Goal: Information Seeking & Learning: Check status

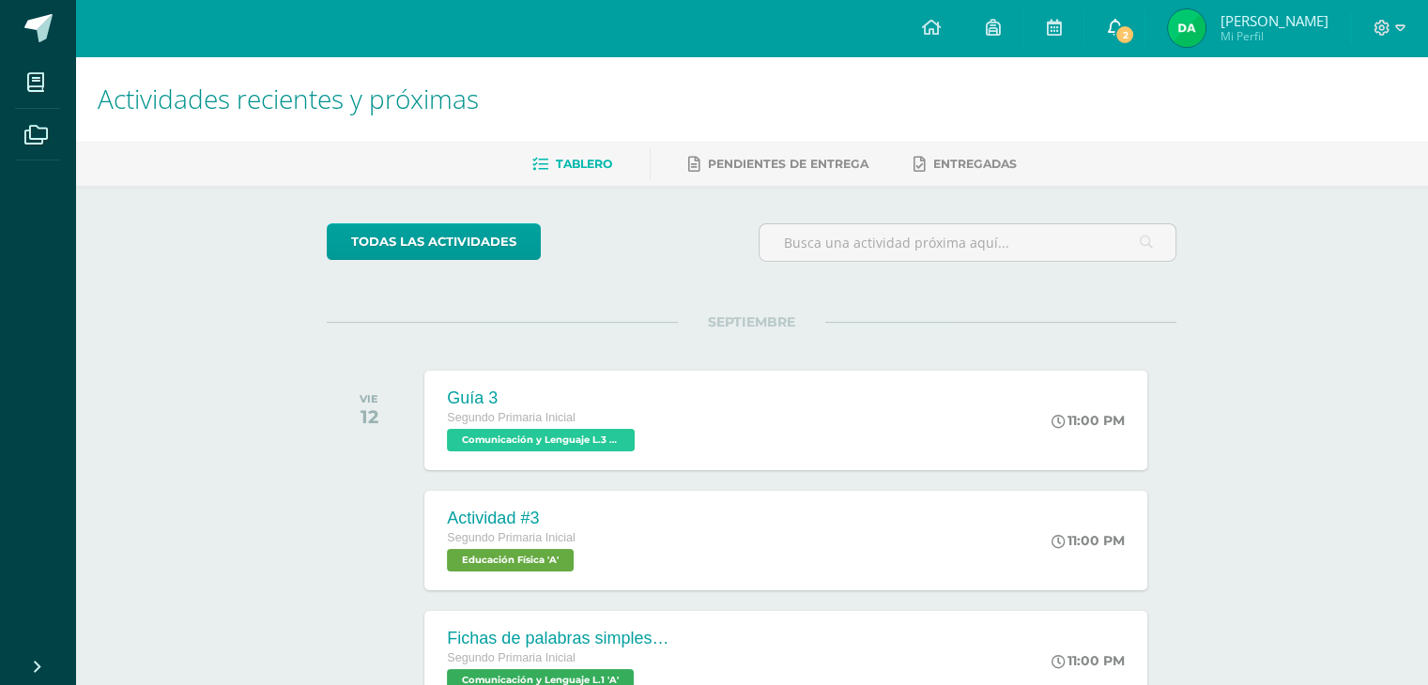
click at [1116, 37] on span at bounding box center [1114, 28] width 15 height 21
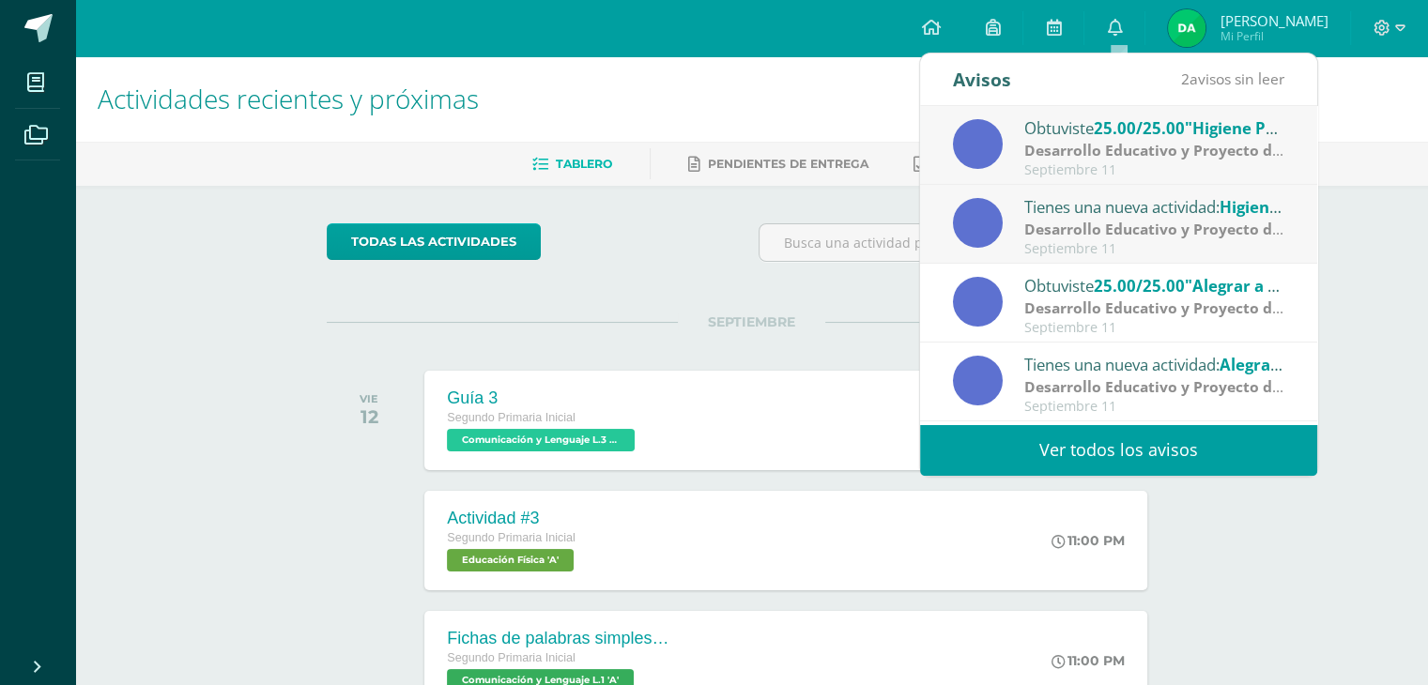
click at [1083, 463] on link "Ver todos los avisos" at bounding box center [1118, 450] width 397 height 52
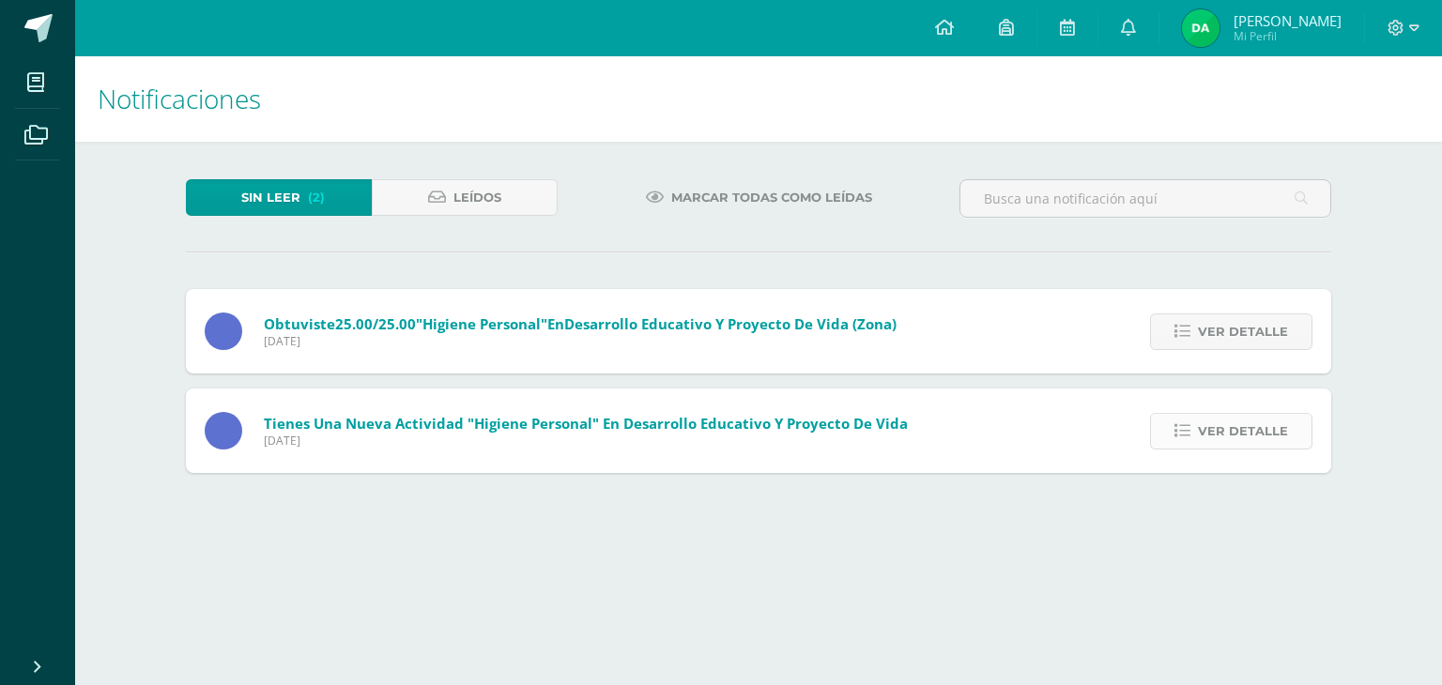
click at [1203, 440] on span "Ver detalle" at bounding box center [1243, 431] width 90 height 35
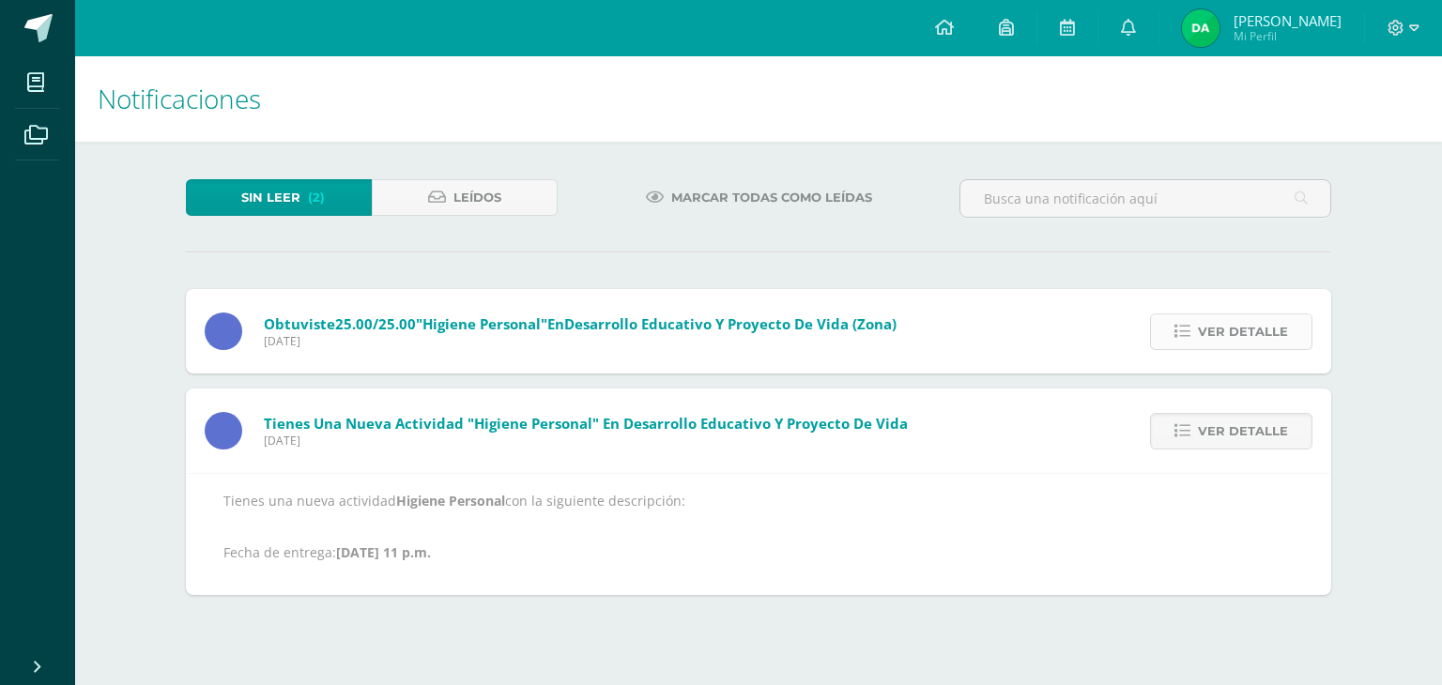
click at [1214, 327] on span "Ver detalle" at bounding box center [1243, 332] width 90 height 35
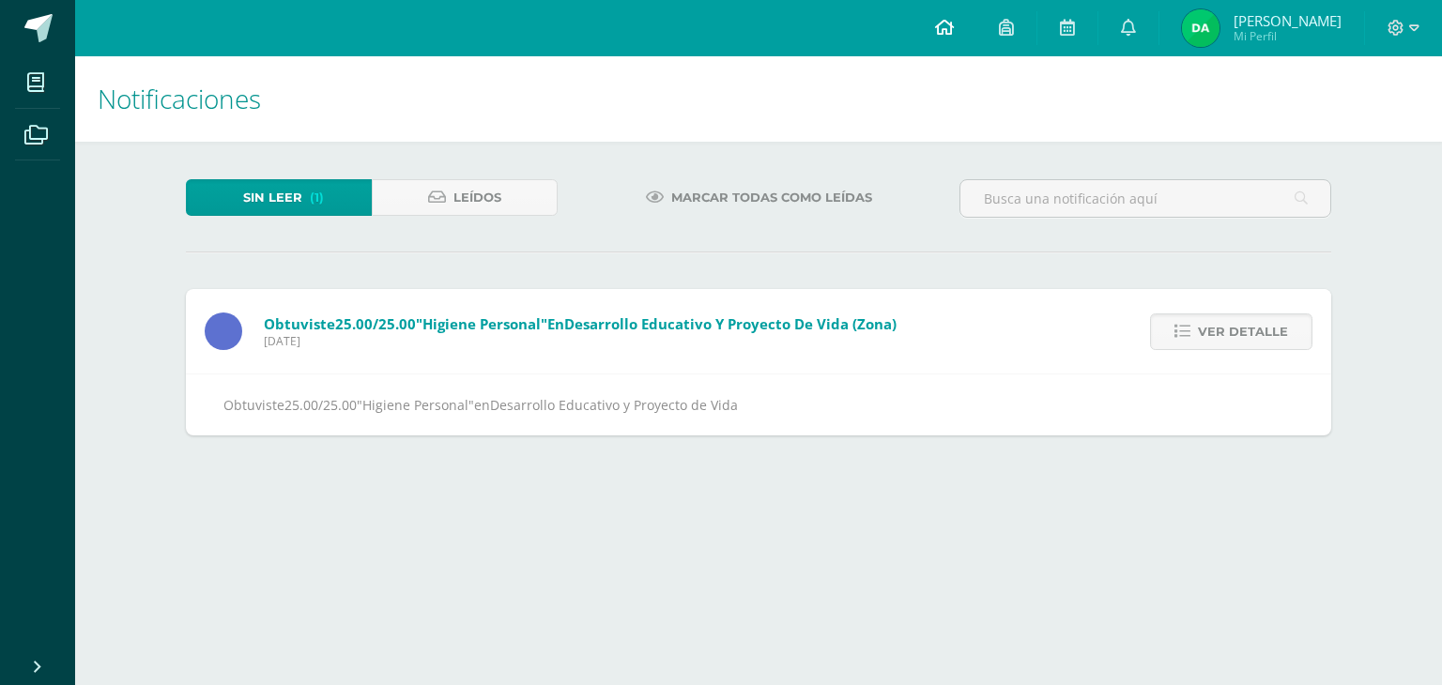
click at [937, 31] on link at bounding box center [945, 28] width 64 height 56
click at [1199, 27] on img at bounding box center [1201, 28] width 38 height 38
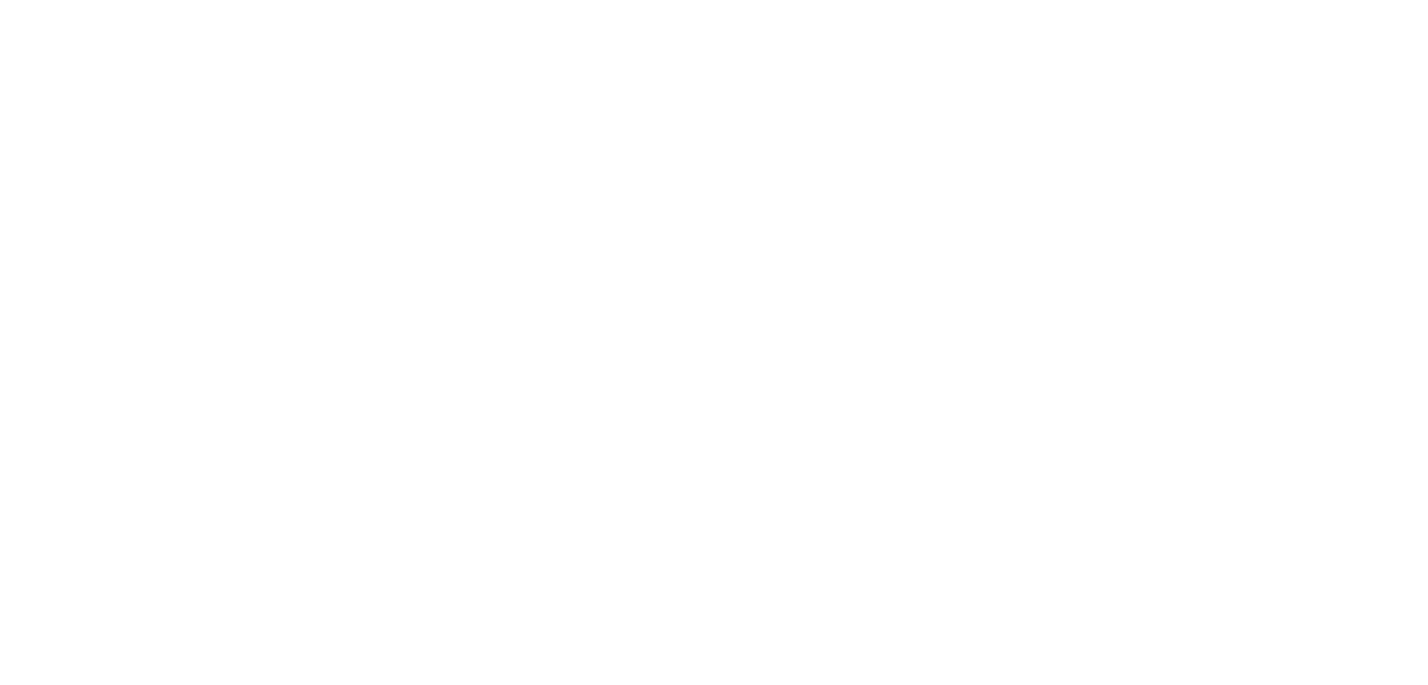
click at [0, 0] on html at bounding box center [0, 0] width 0 height 0
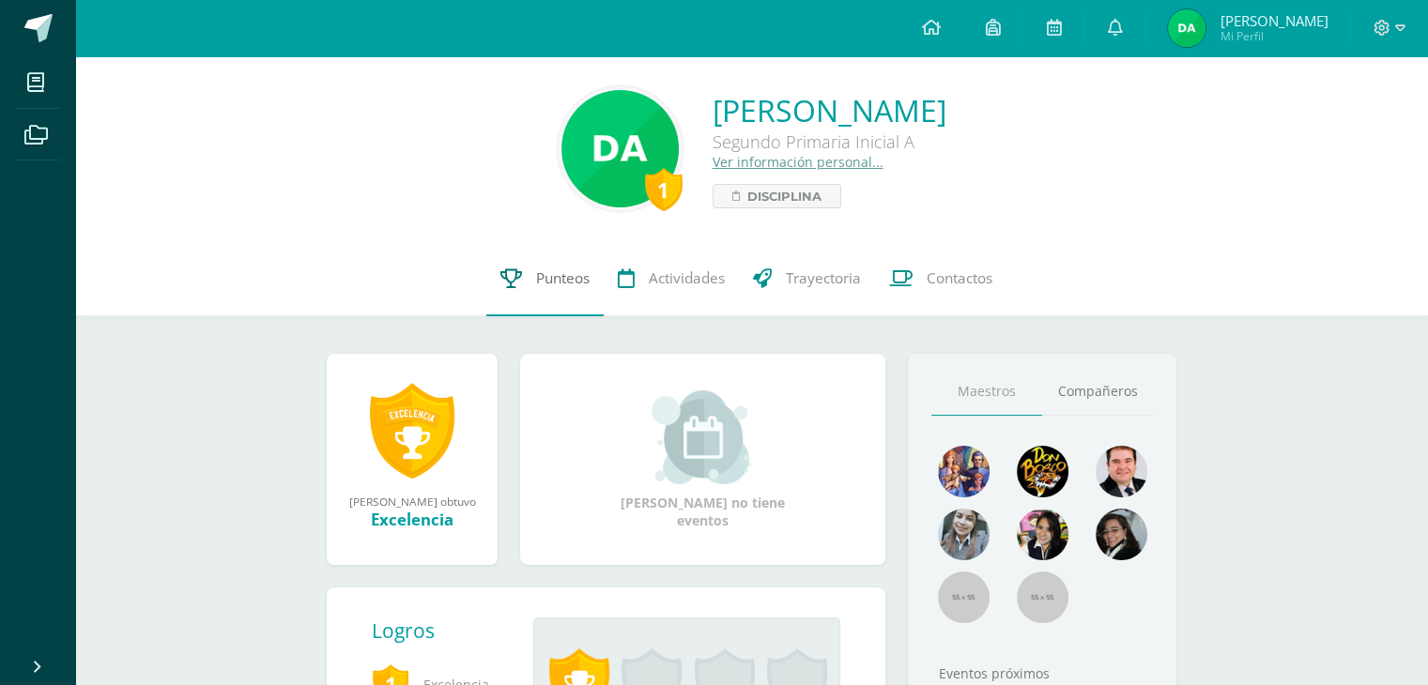
click at [564, 275] on span "Punteos" at bounding box center [563, 279] width 54 height 20
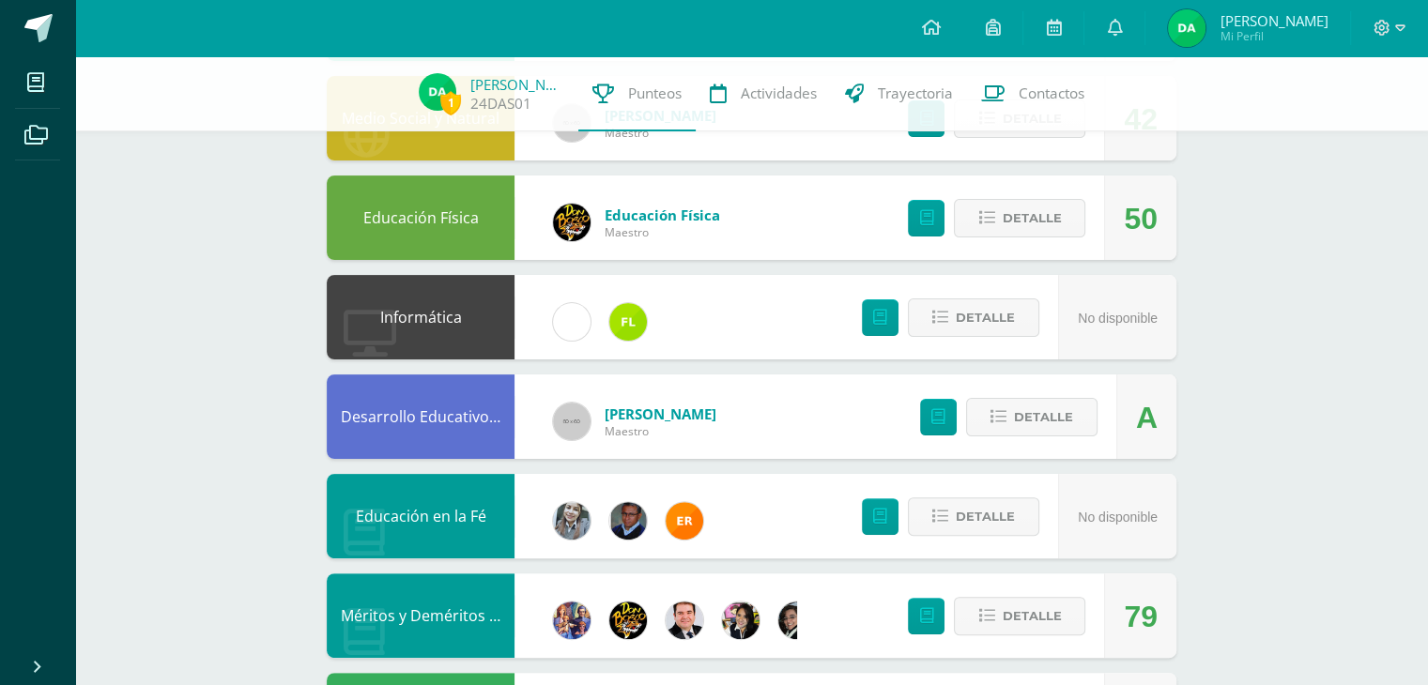
scroll to position [417, 0]
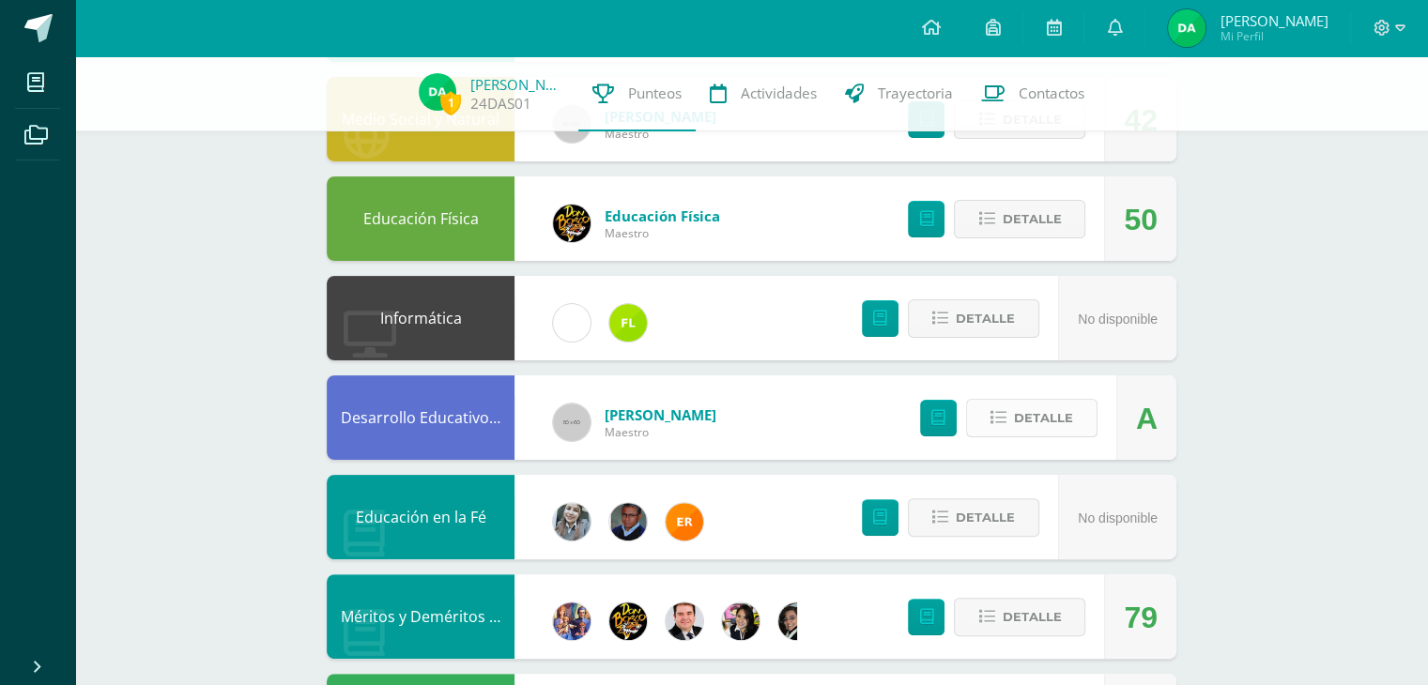
click at [1020, 420] on span "Detalle" at bounding box center [1043, 418] width 59 height 35
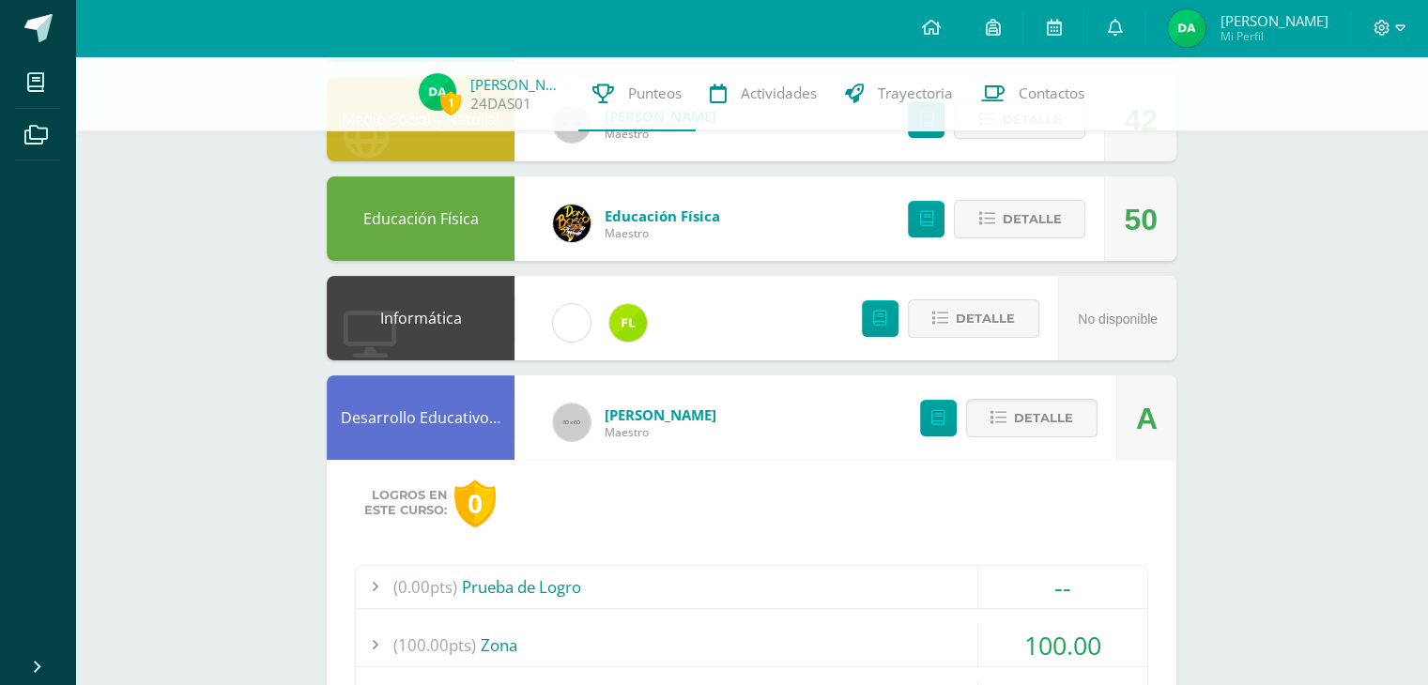
click at [397, 646] on span "(100.00pts)" at bounding box center [434, 645] width 83 height 42
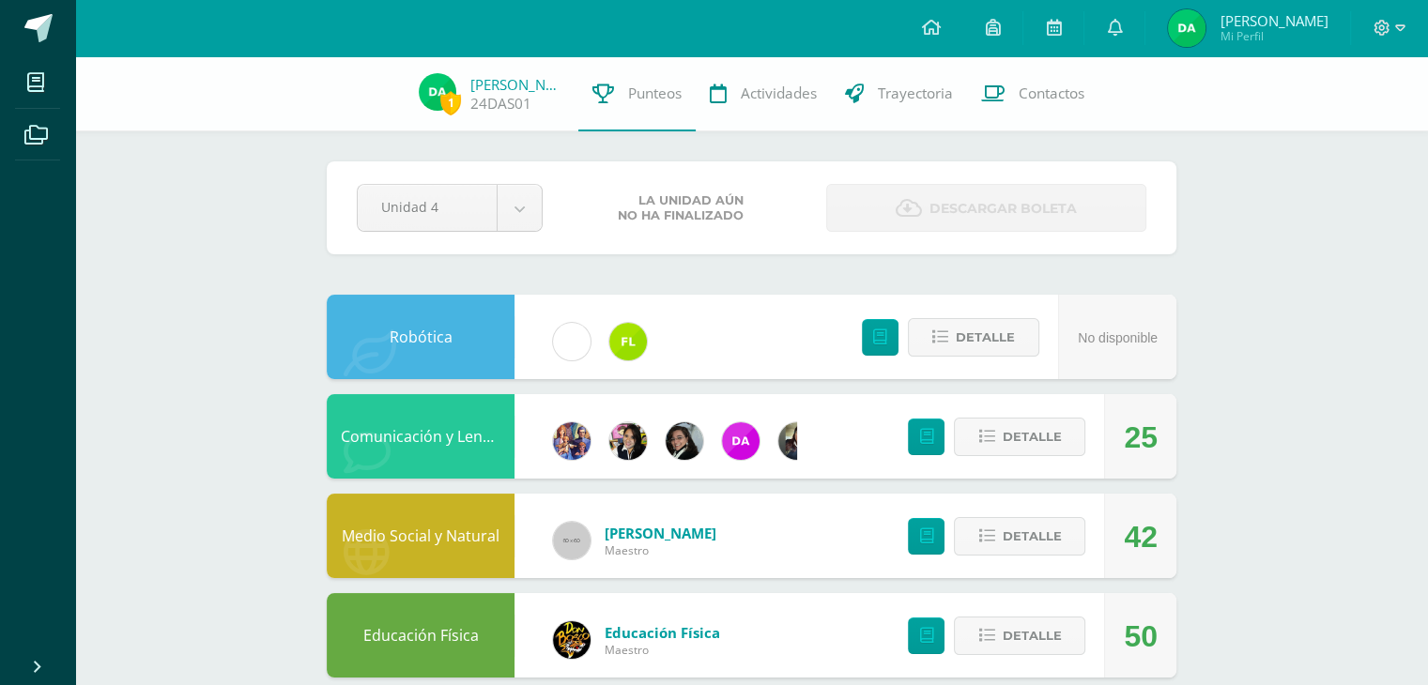
scroll to position [0, 0]
click at [1123, 50] on link at bounding box center [1114, 28] width 60 height 56
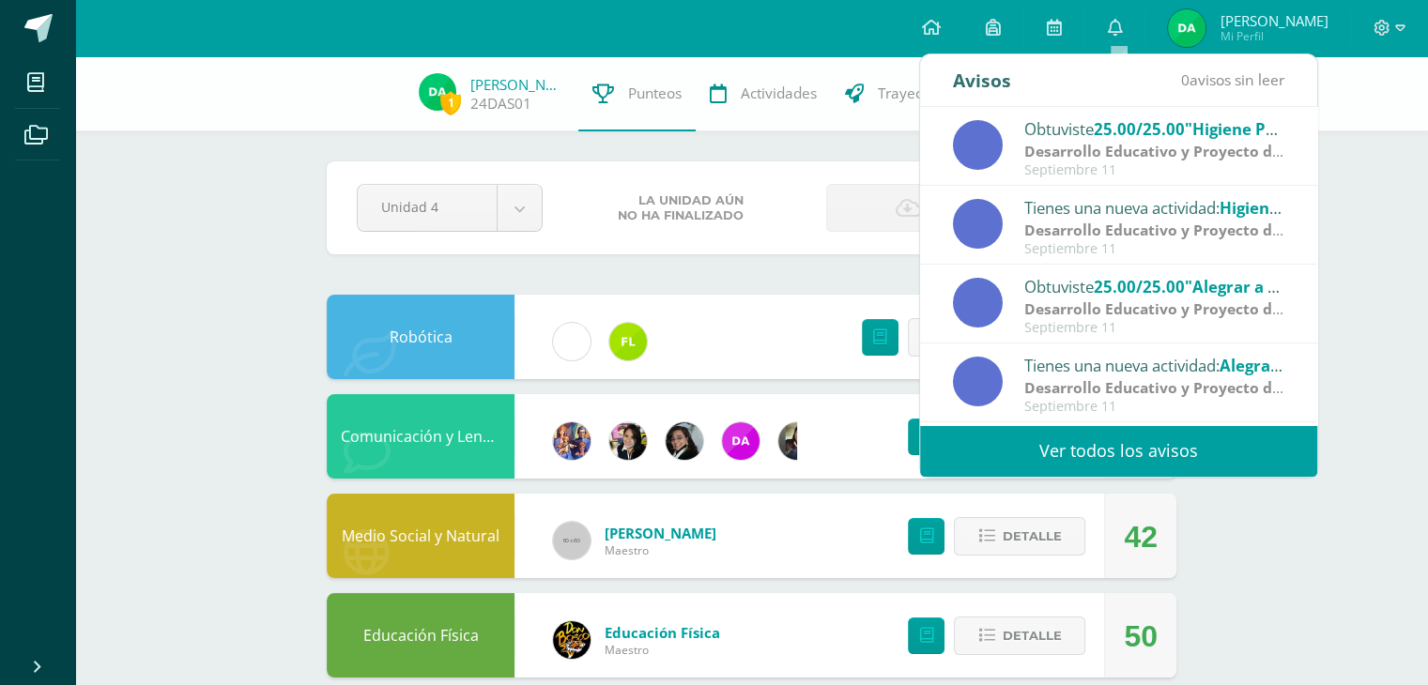
click at [773, 251] on div "Pendiente Unidad 4 Unidad 1 Unidad 2 Unidad 3 Unidad 4 La unidad aún no ha fina…" at bounding box center [752, 207] width 850 height 93
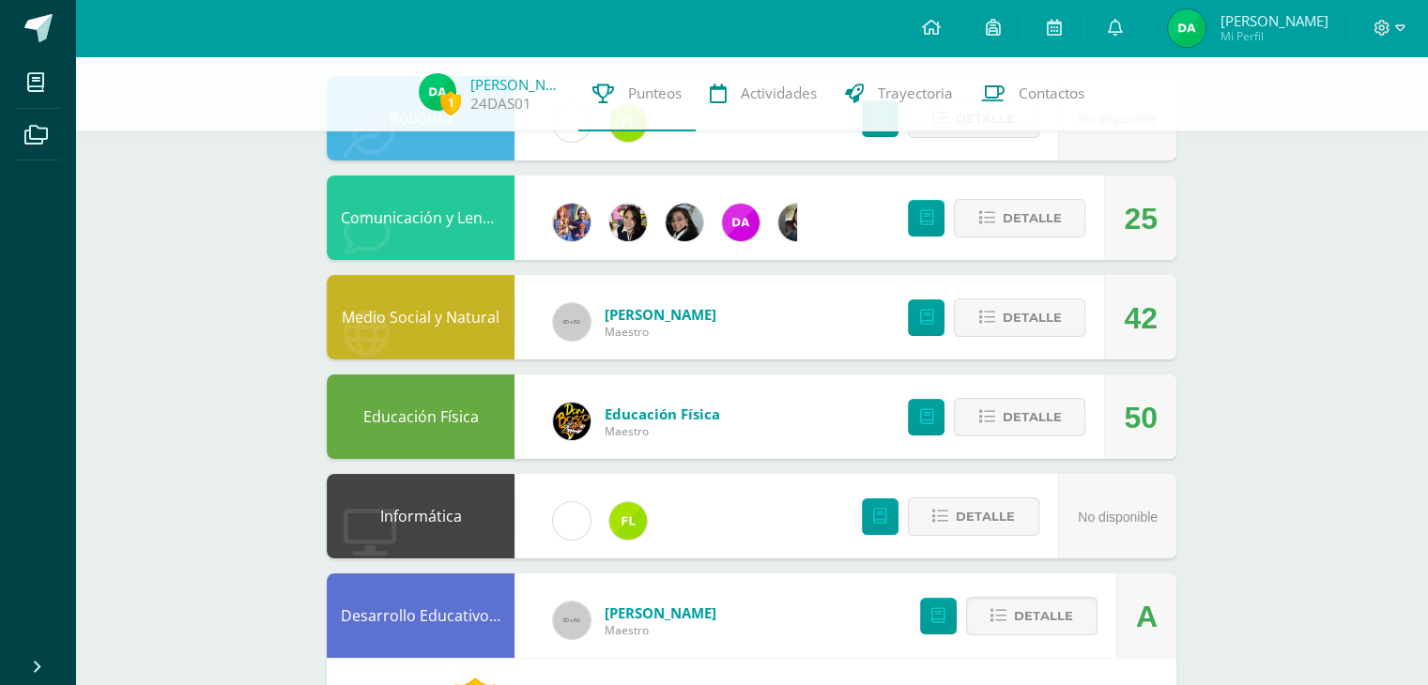
scroll to position [168, 0]
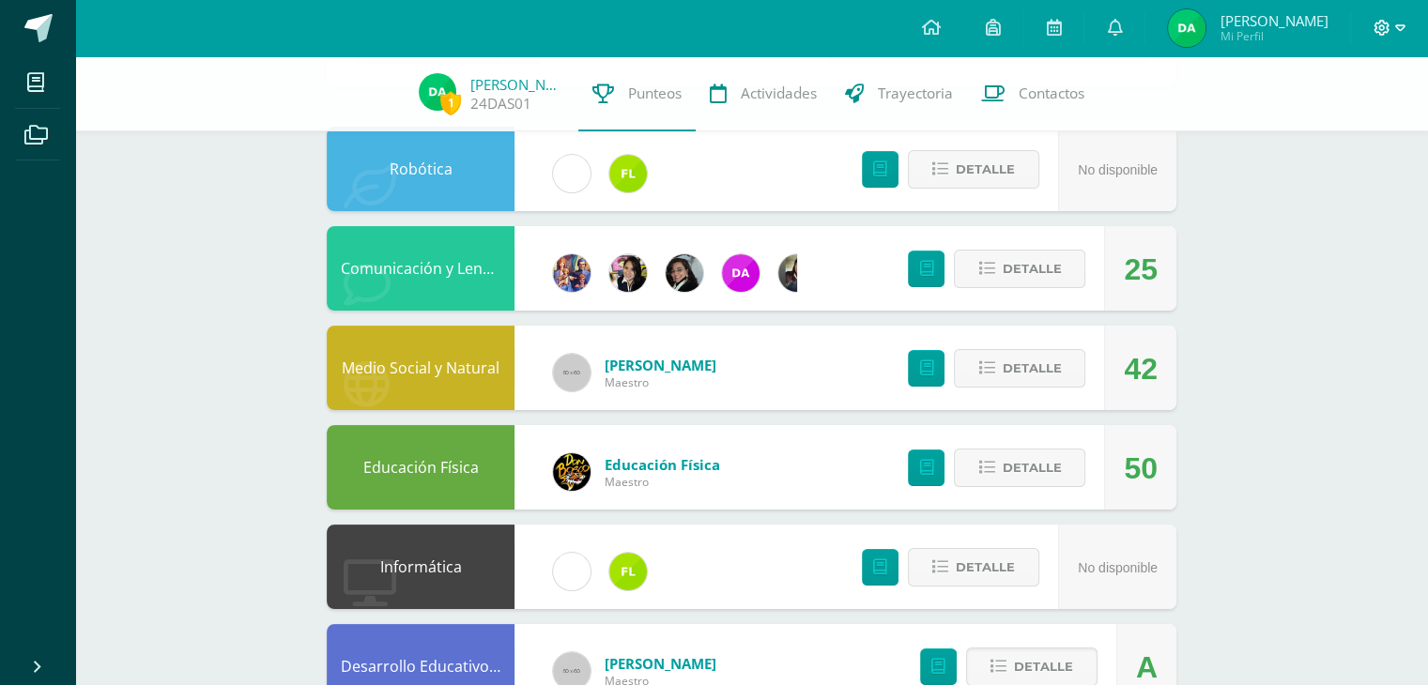
click at [1379, 33] on icon at bounding box center [1383, 28] width 16 height 16
click at [1318, 132] on span "Cerrar sesión" at bounding box center [1341, 128] width 84 height 18
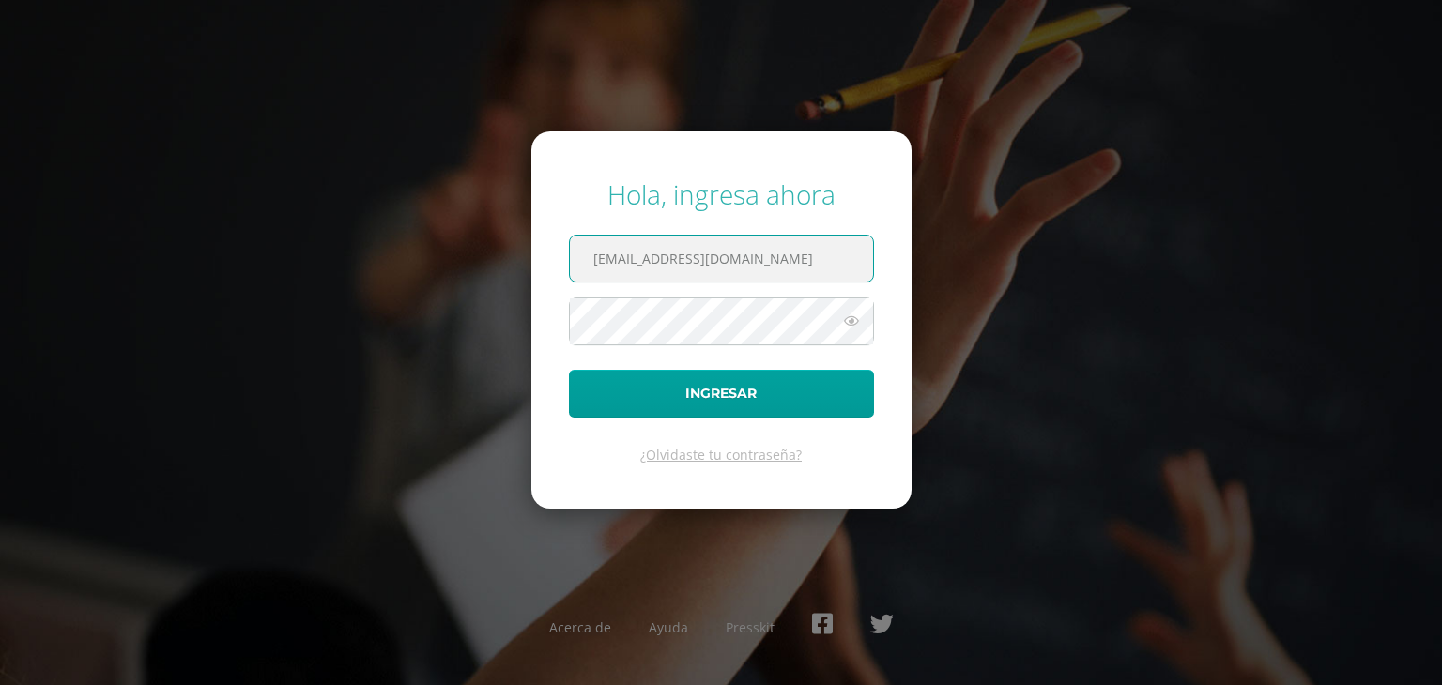
click at [785, 255] on input "daquinodb24@gmail.com" at bounding box center [721, 259] width 303 height 46
type input "e.aquino.2adb@gmail.com"
click at [711, 408] on button "Ingresar" at bounding box center [721, 394] width 305 height 48
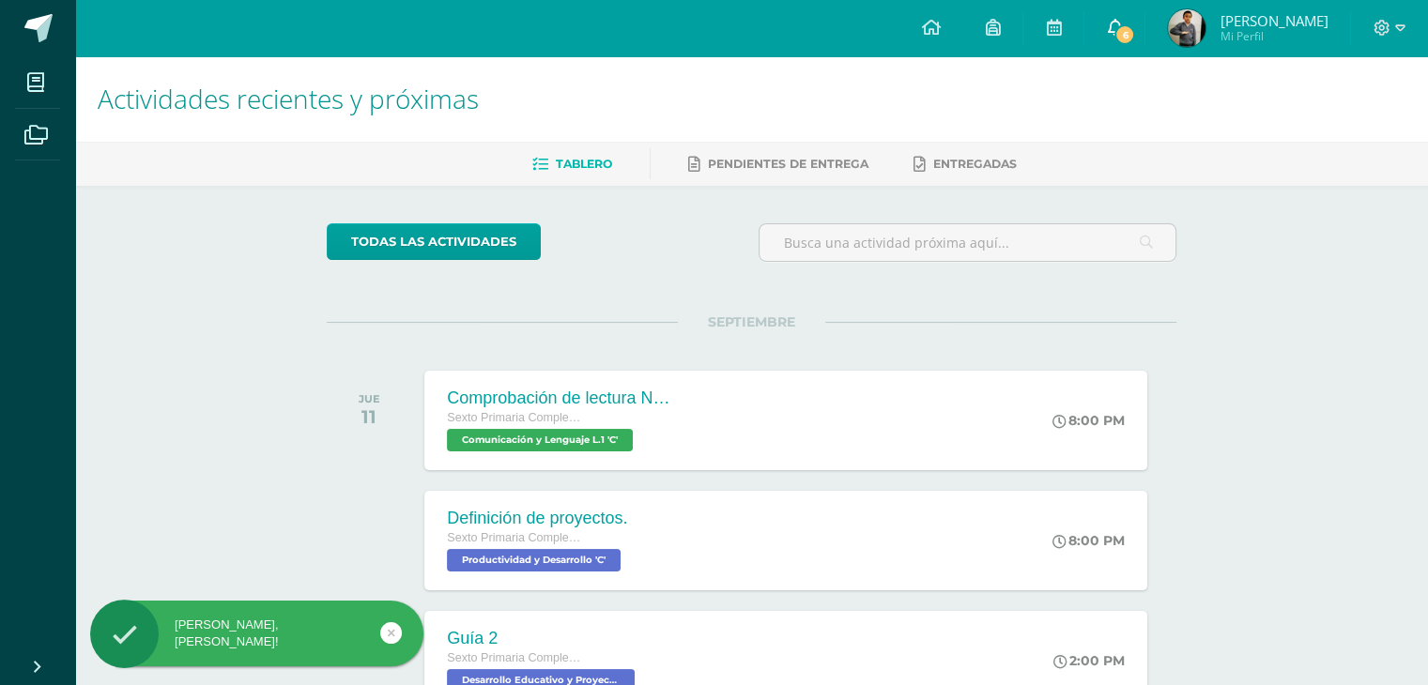
click at [1135, 31] on span "6" at bounding box center [1124, 34] width 21 height 21
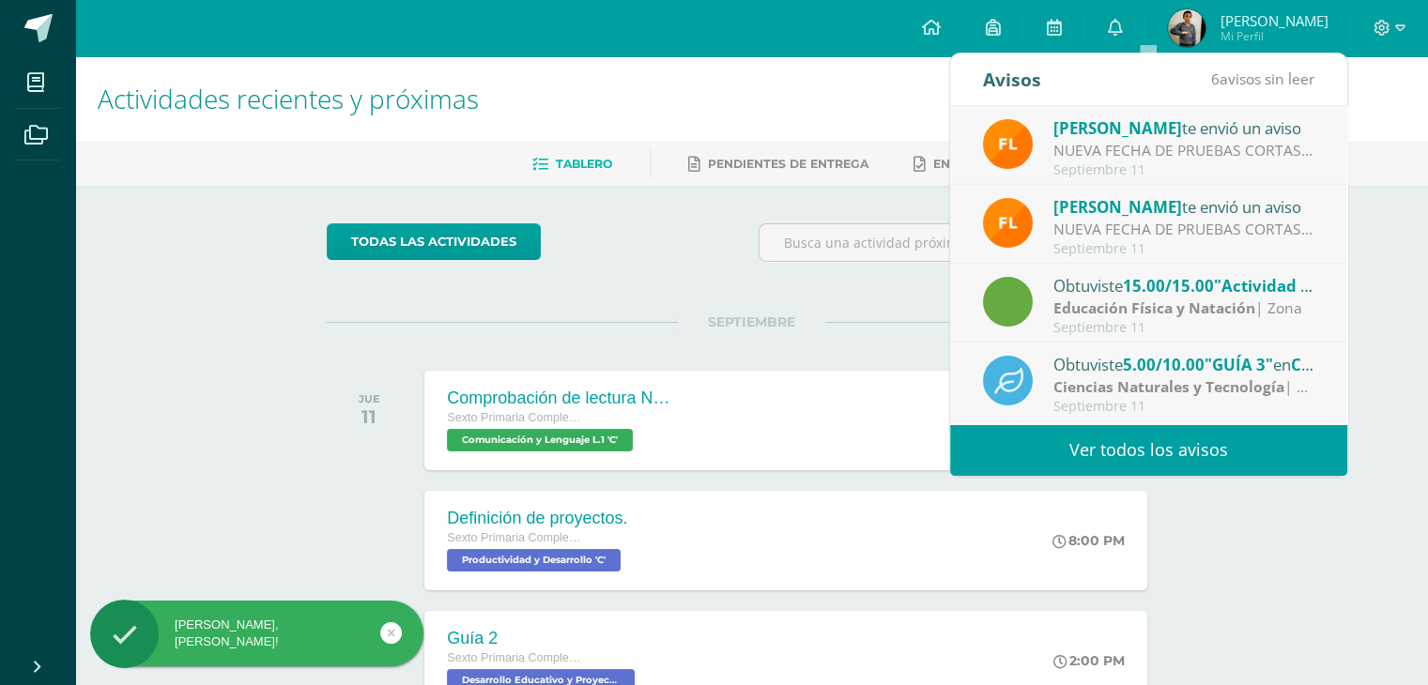
click at [1127, 444] on link "Ver todos los avisos" at bounding box center [1148, 450] width 397 height 52
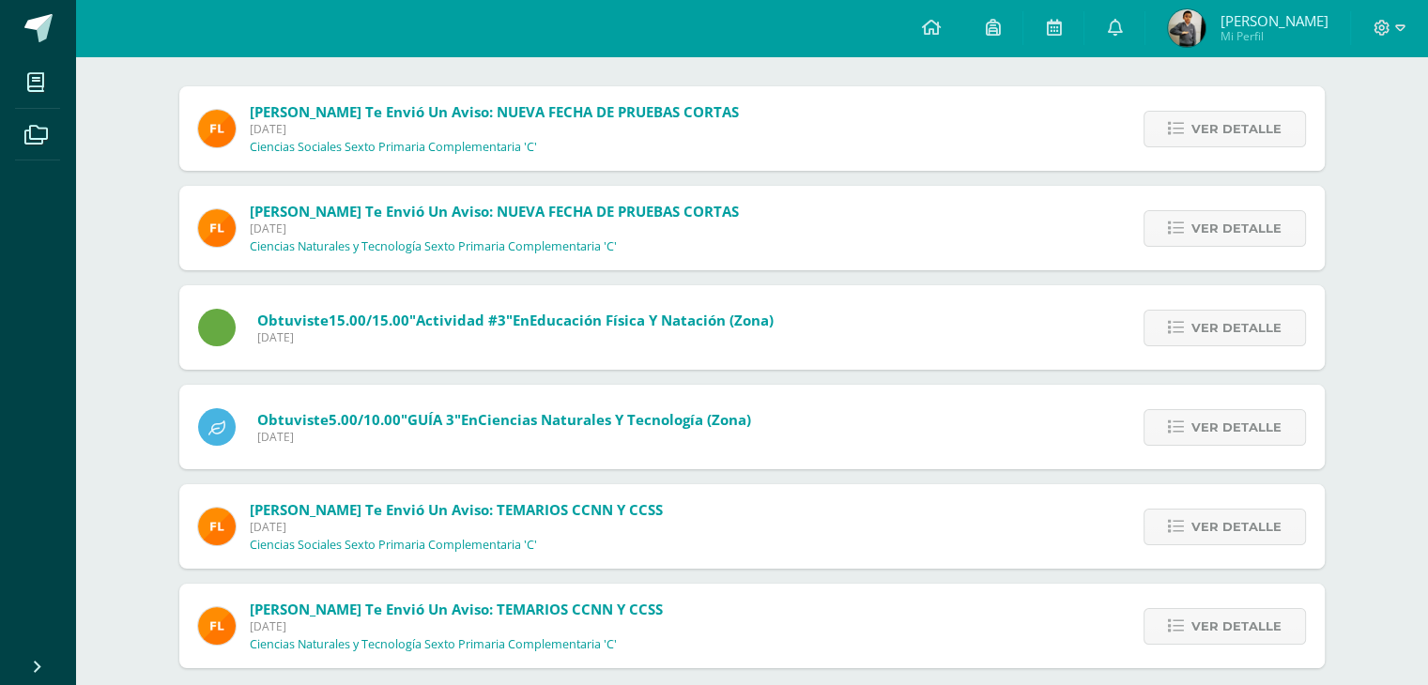
scroll to position [224, 0]
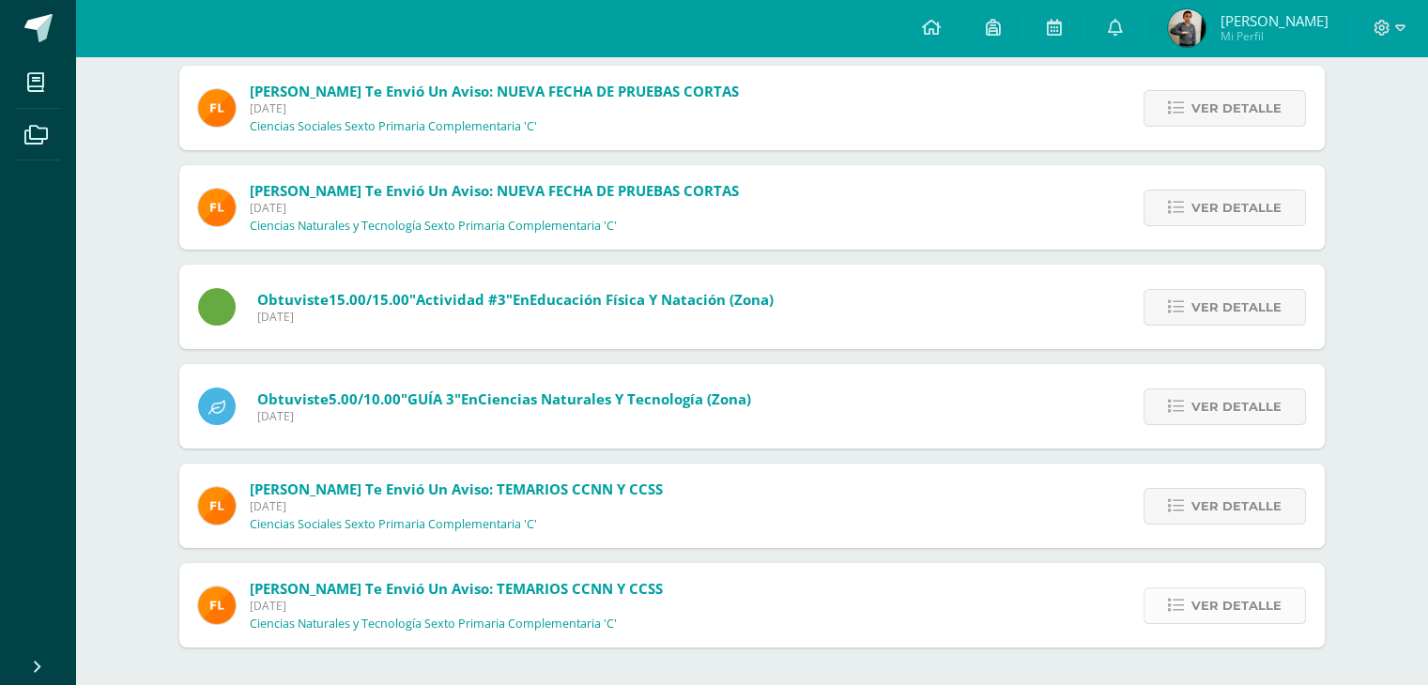
click at [1223, 609] on span "Ver detalle" at bounding box center [1236, 606] width 90 height 35
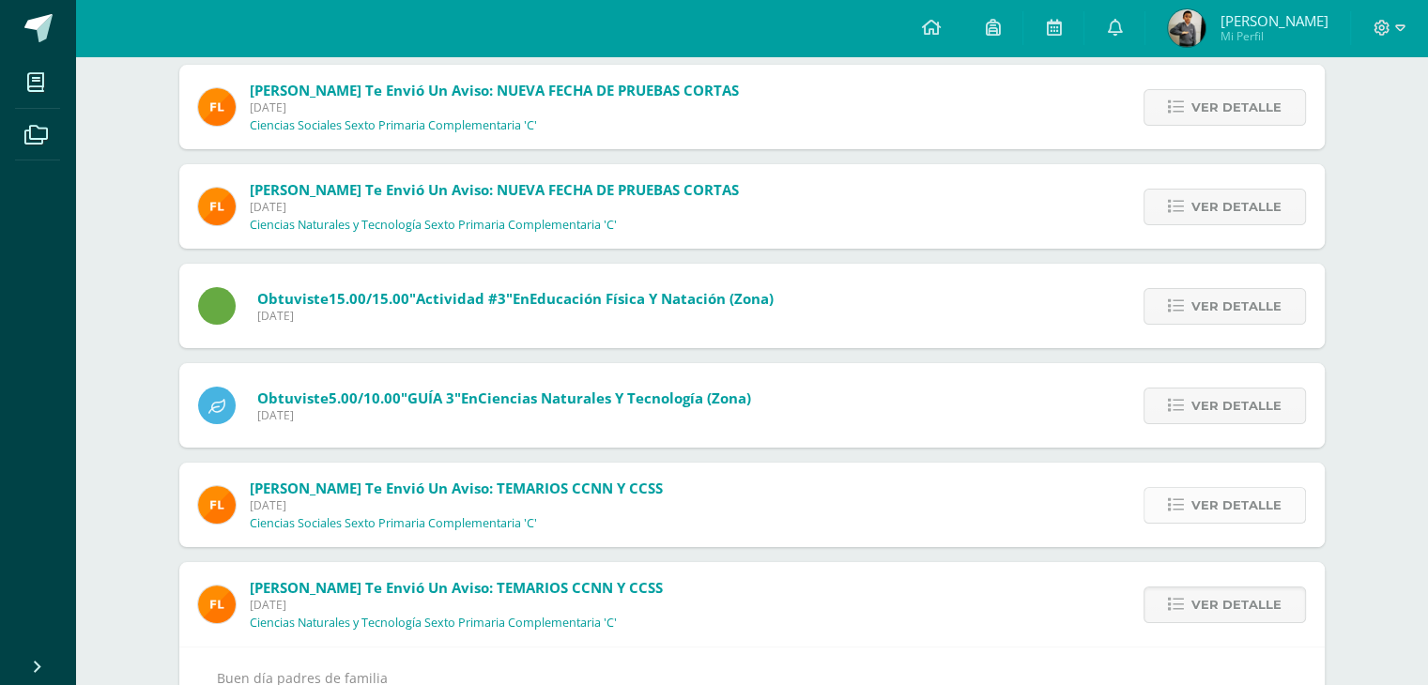
click at [1270, 512] on span "Ver detalle" at bounding box center [1236, 505] width 90 height 35
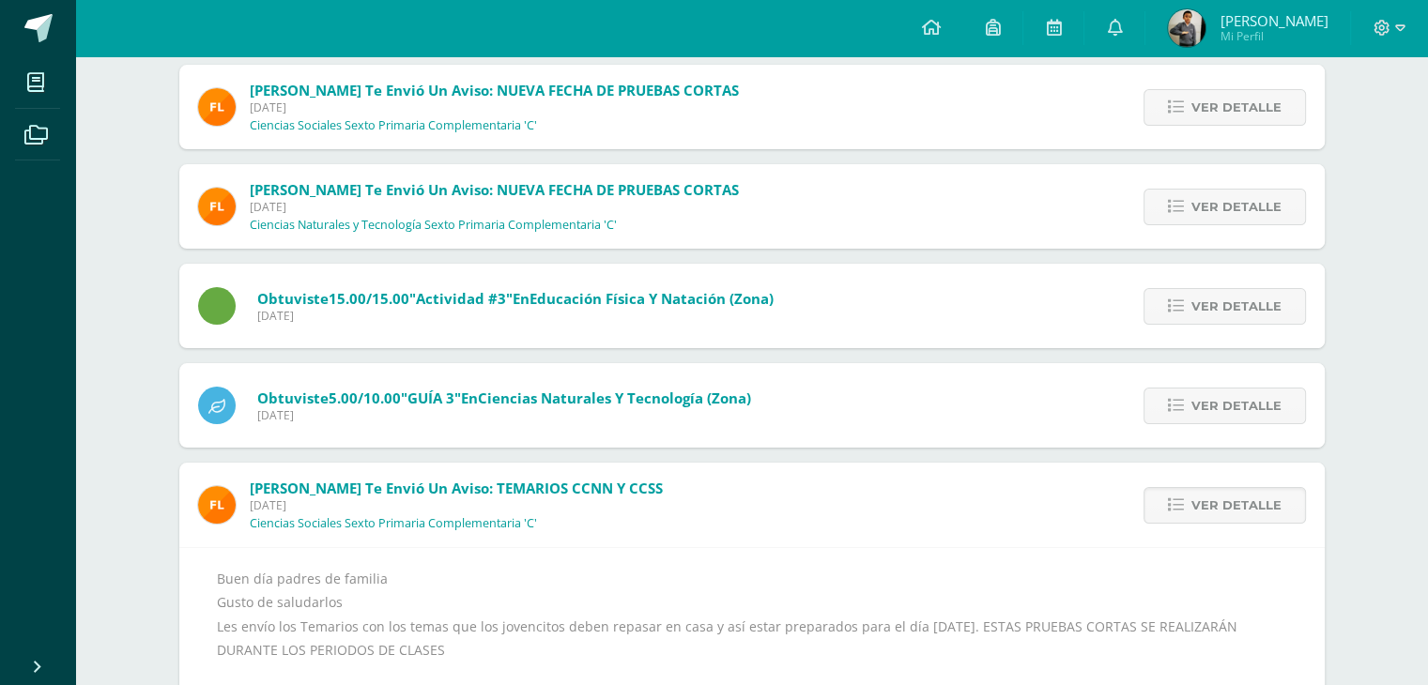
scroll to position [317, 0]
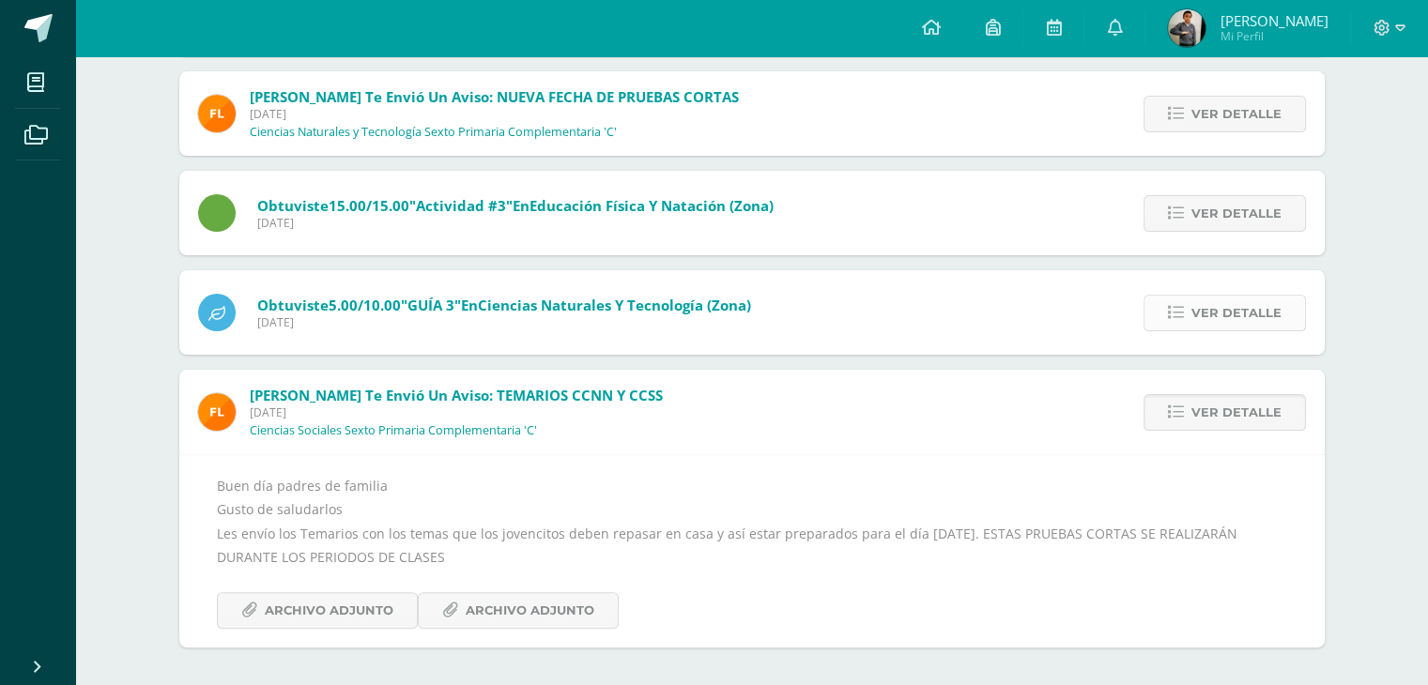
click at [1253, 317] on span "Ver detalle" at bounding box center [1236, 313] width 90 height 35
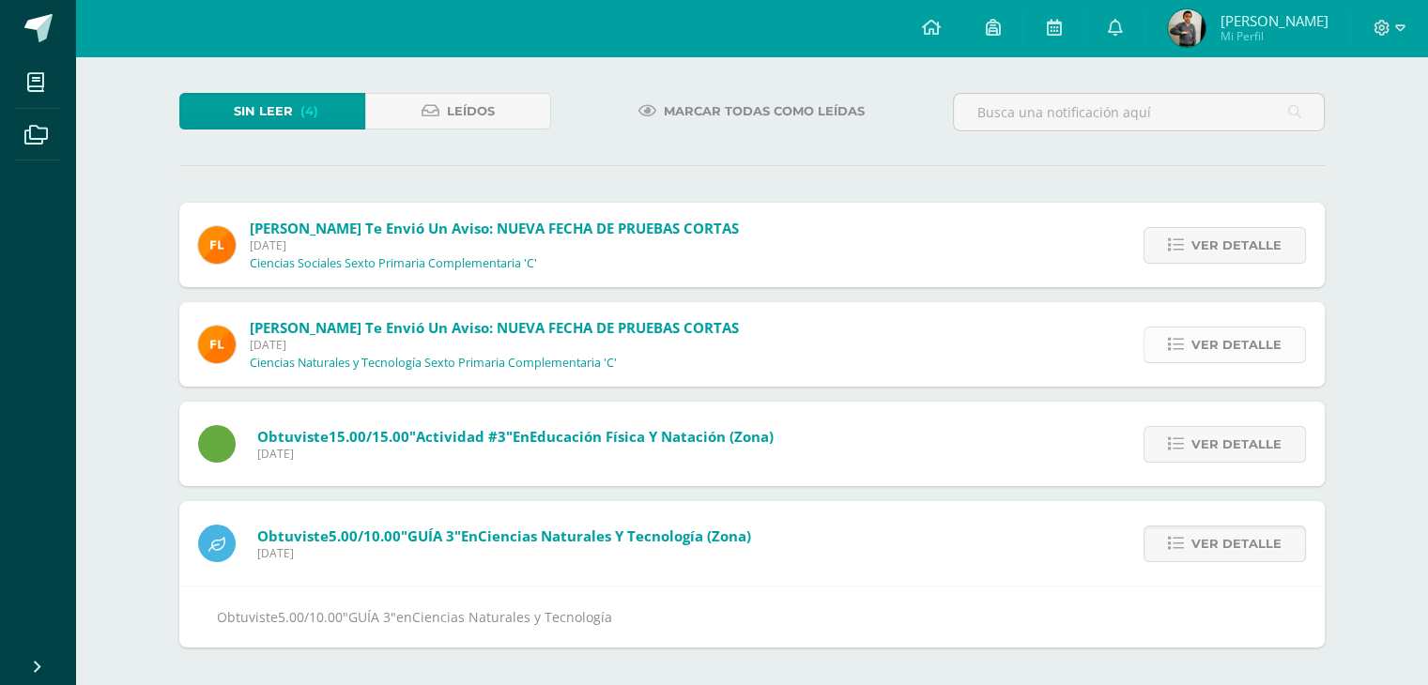
scroll to position [86, 0]
click at [1233, 449] on span "Ver detalle" at bounding box center [1236, 444] width 90 height 35
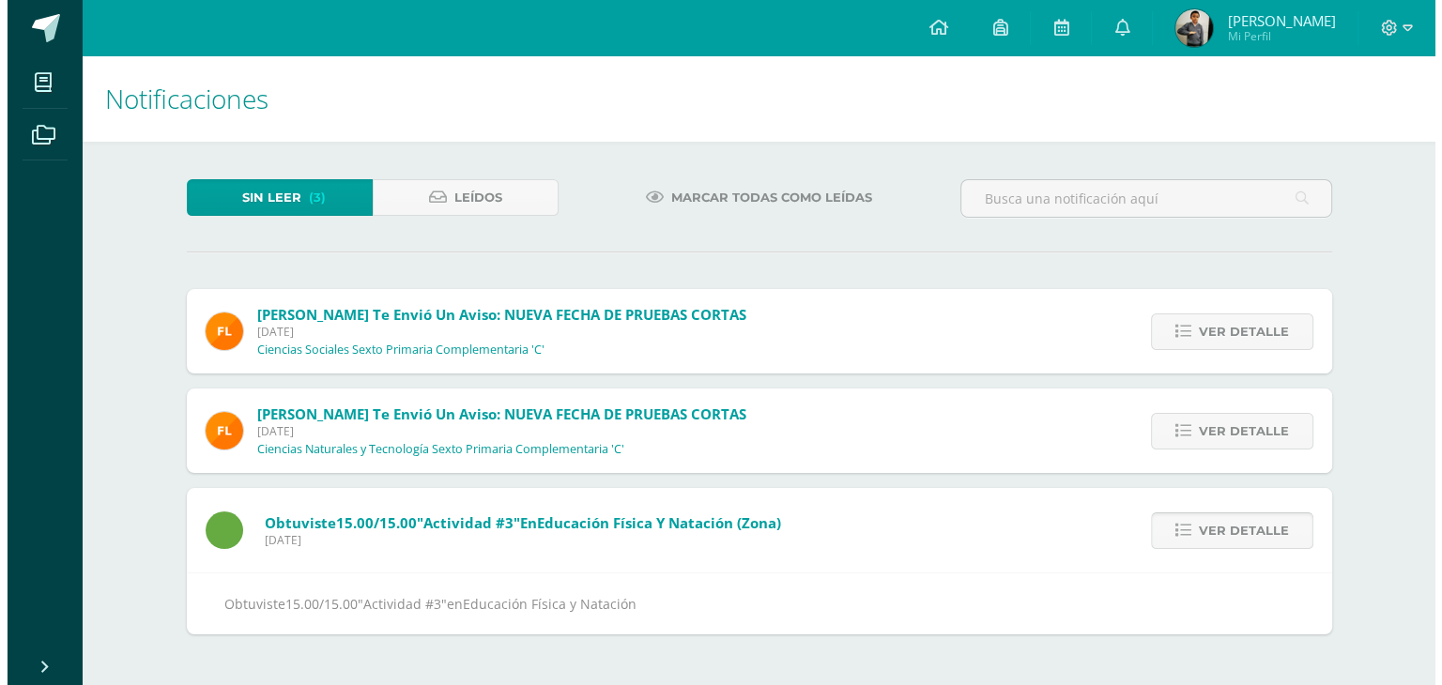
scroll to position [0, 0]
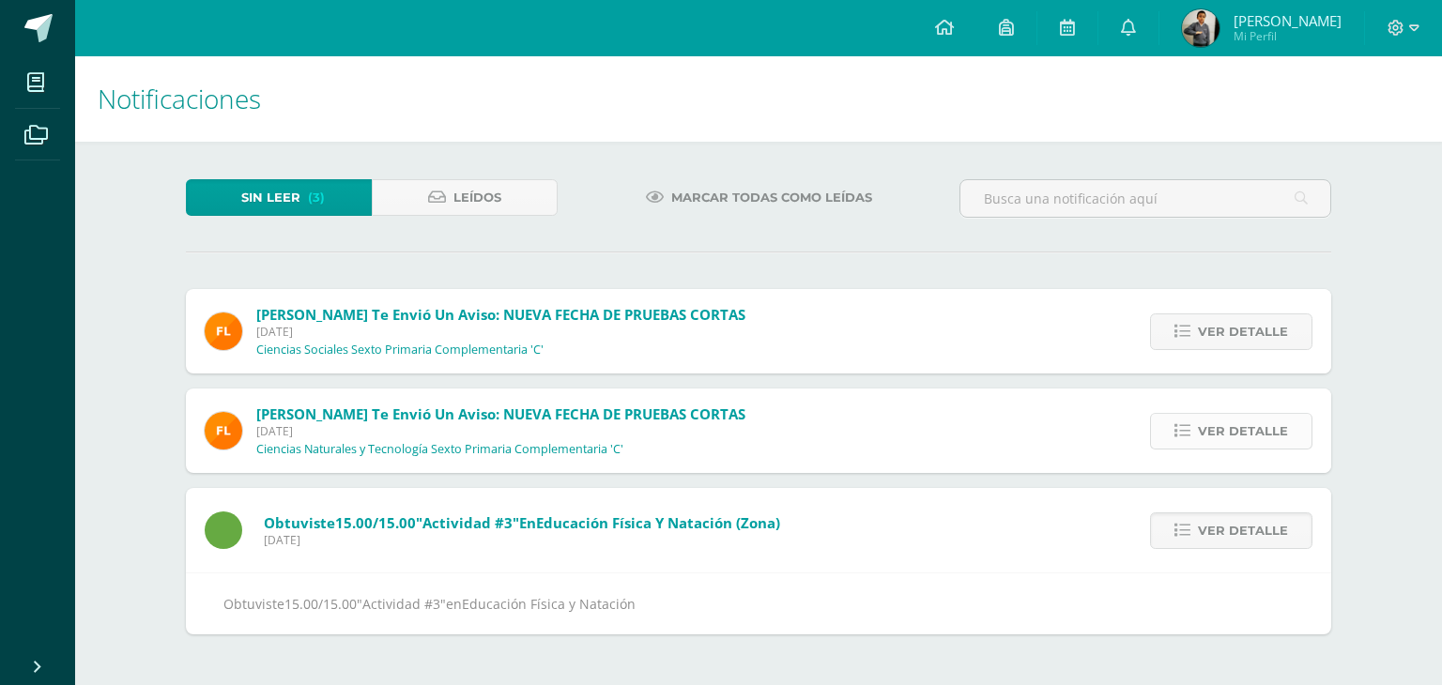
click at [1231, 429] on span "Ver detalle" at bounding box center [1243, 431] width 90 height 35
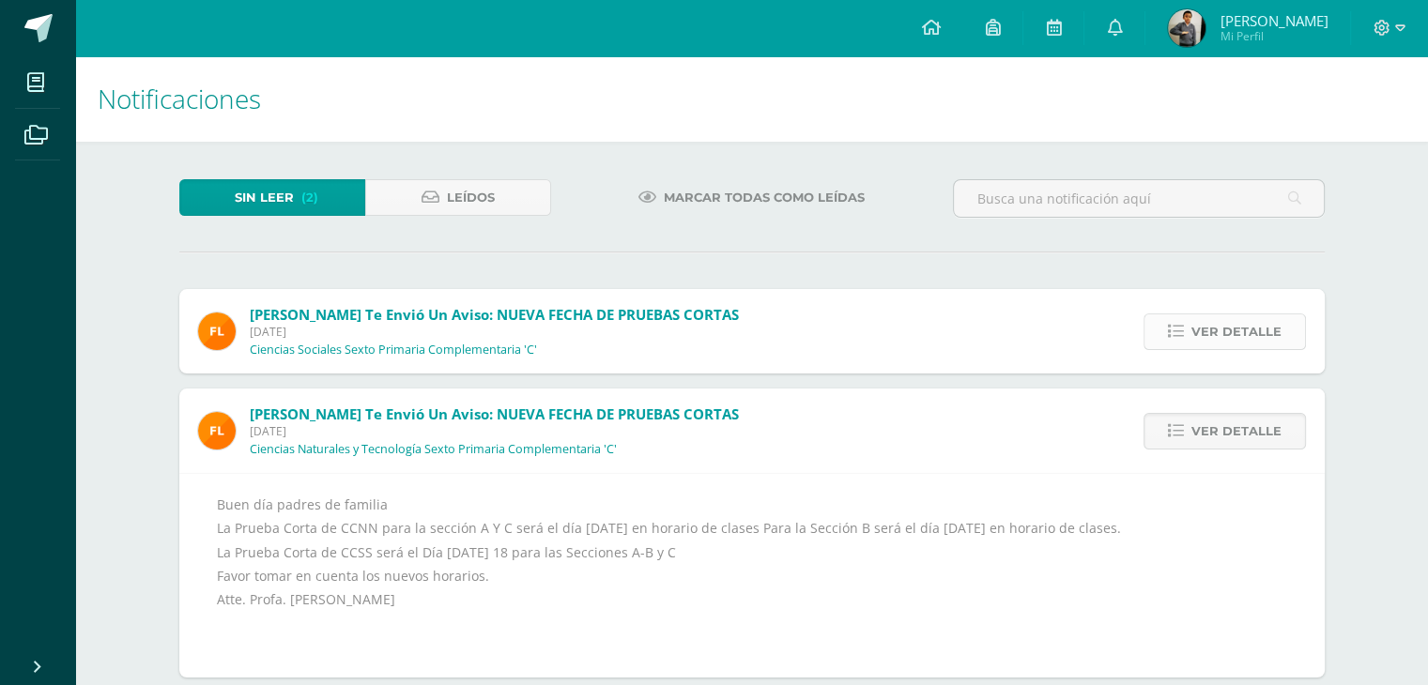
click at [1229, 326] on span "Ver detalle" at bounding box center [1236, 332] width 90 height 35
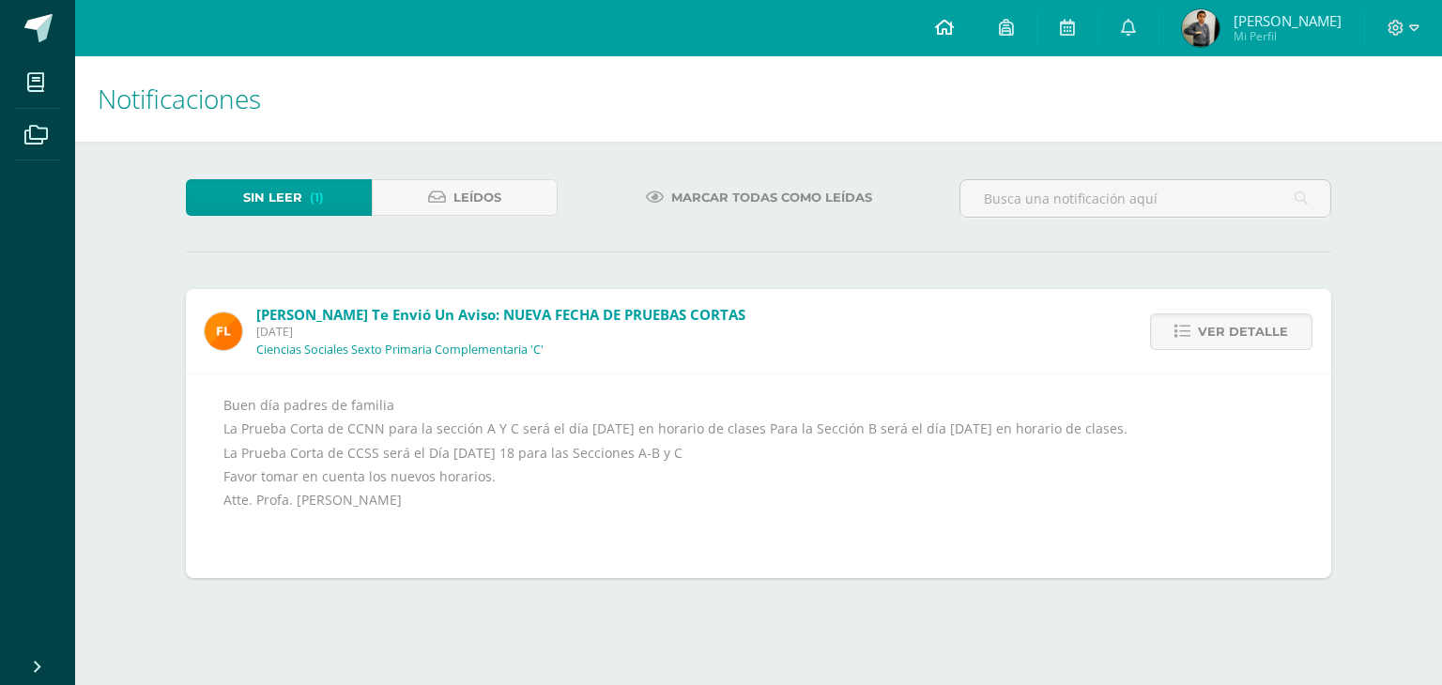
click at [969, 38] on link at bounding box center [945, 28] width 64 height 56
click at [1299, 35] on span "Mi Perfil" at bounding box center [1288, 36] width 108 height 16
click at [1286, 24] on span "[PERSON_NAME]" at bounding box center [1288, 20] width 108 height 19
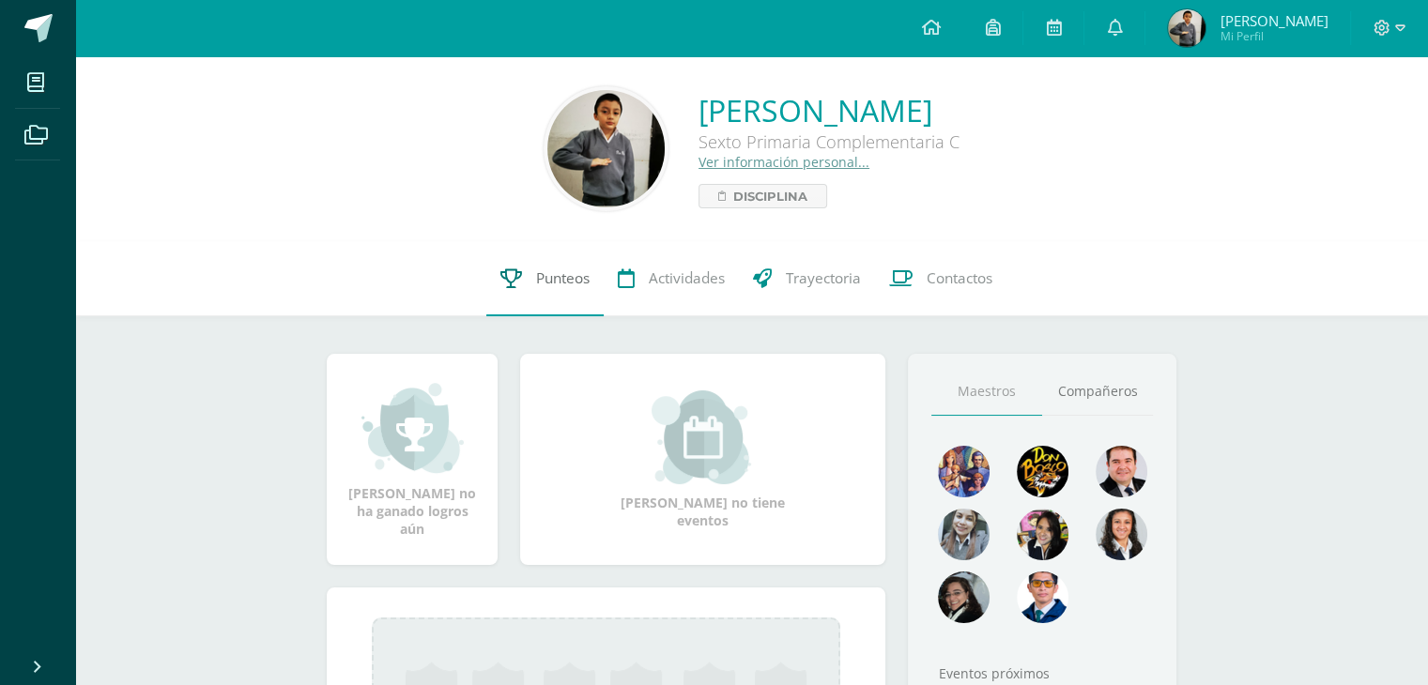
click at [542, 277] on span "Punteos" at bounding box center [563, 279] width 54 height 20
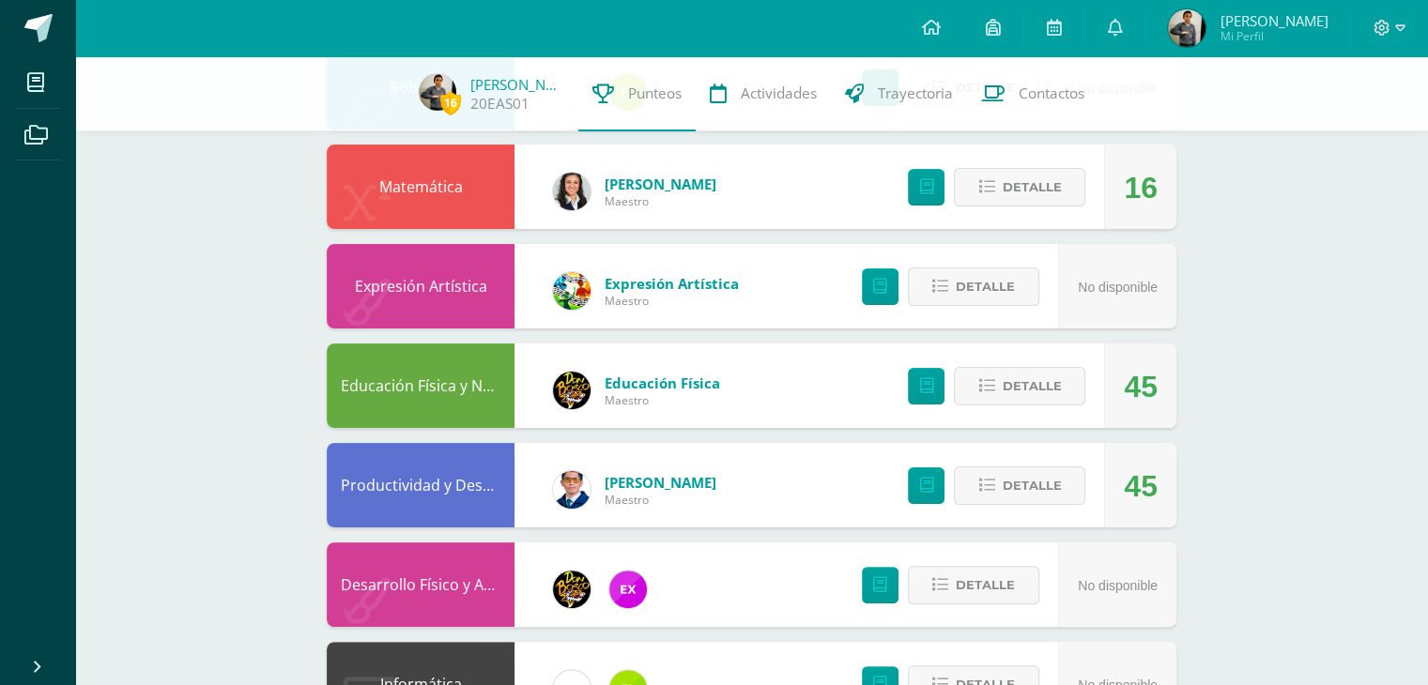
scroll to position [363, 0]
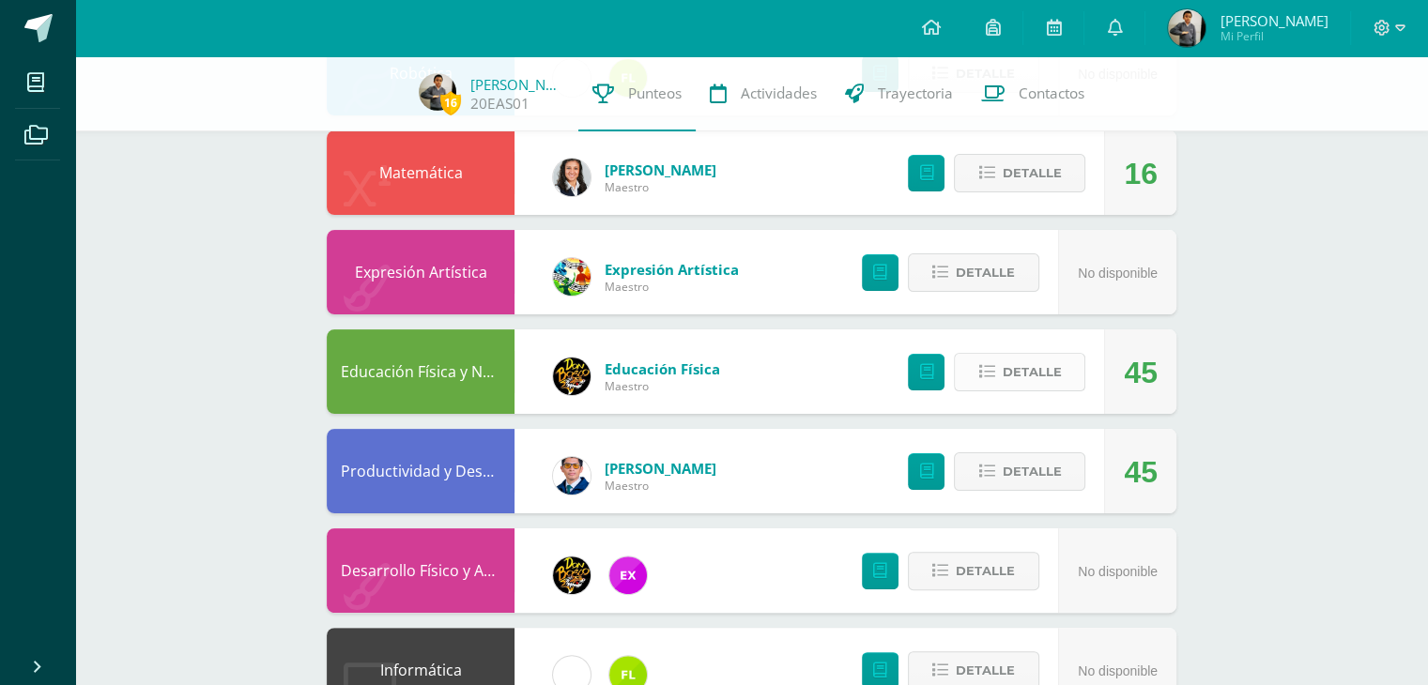
click at [1028, 376] on span "Detalle" at bounding box center [1031, 372] width 59 height 35
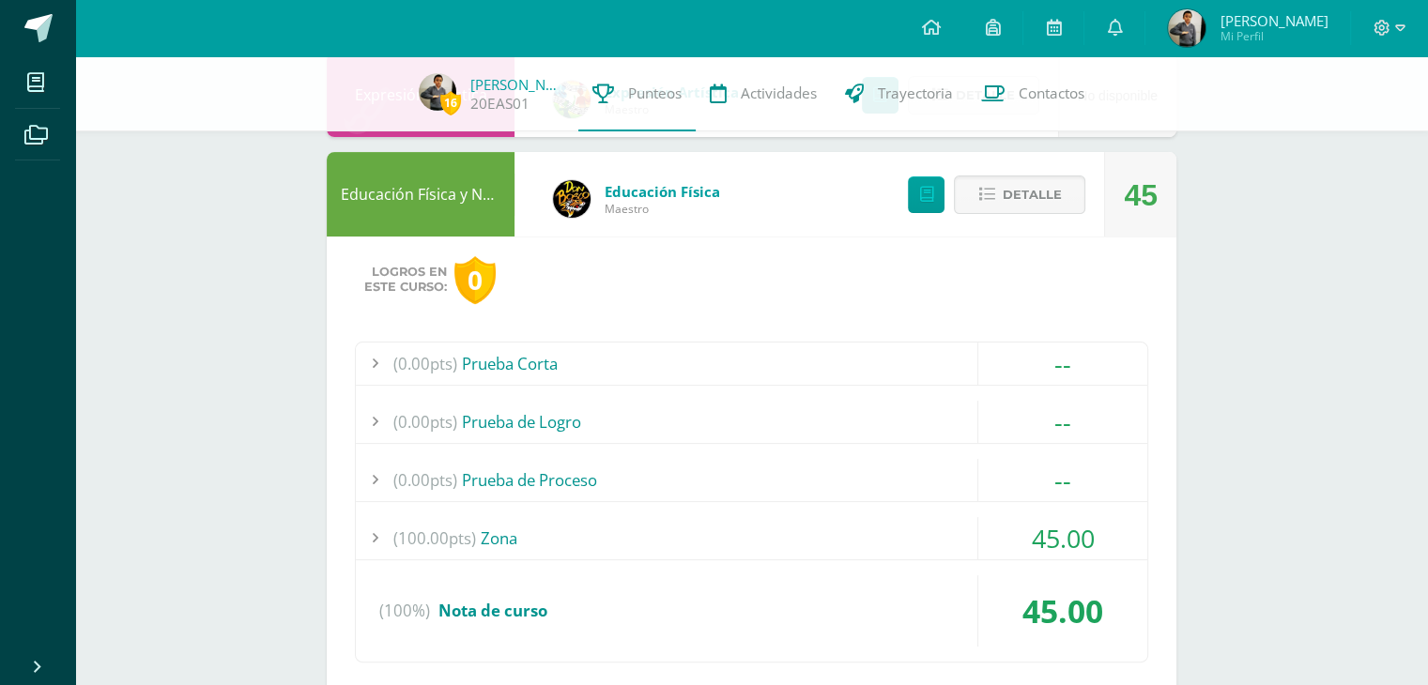
scroll to position [567, 0]
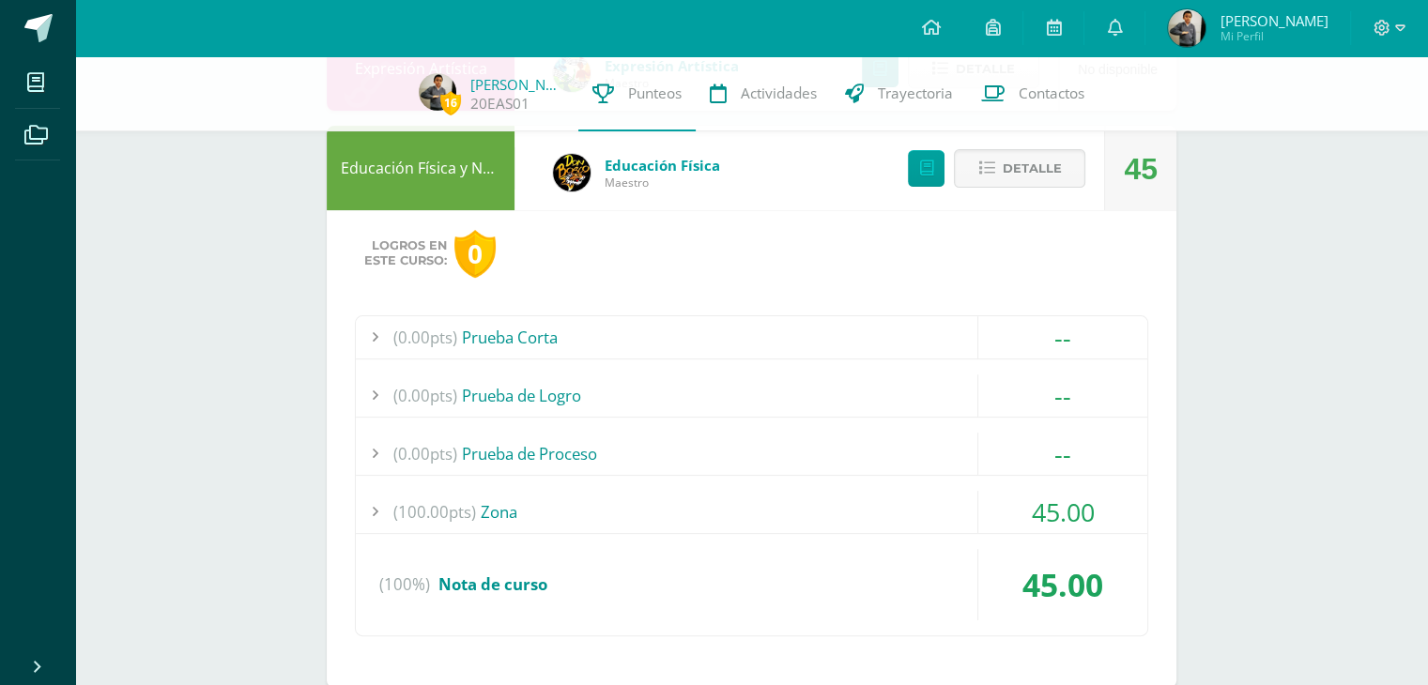
click at [402, 505] on span "(100.00pts)" at bounding box center [434, 512] width 83 height 42
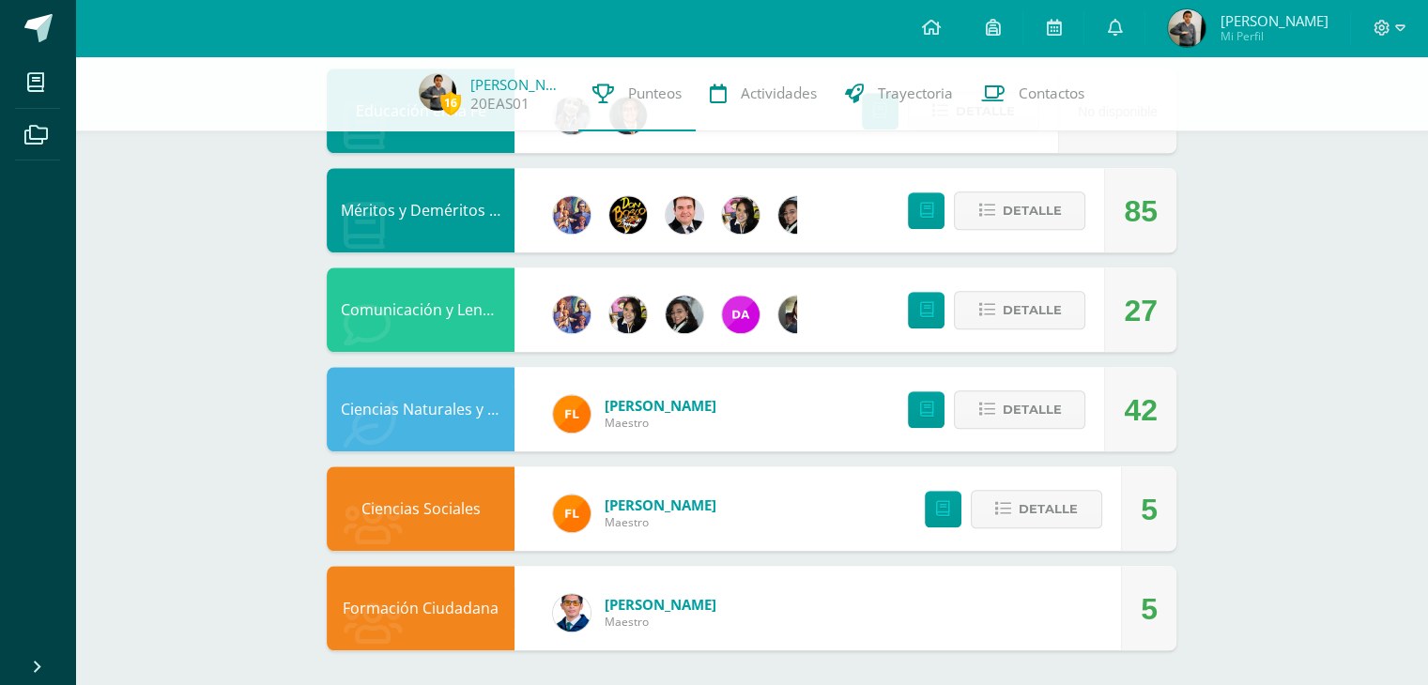
scroll to position [1825, 0]
